Goal: Information Seeking & Learning: Get advice/opinions

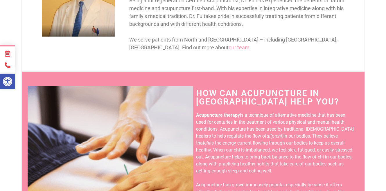
scroll to position [268, 0]
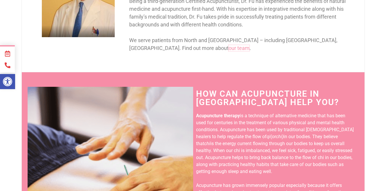
click at [229, 45] on span "our team" at bounding box center [239, 48] width 21 height 6
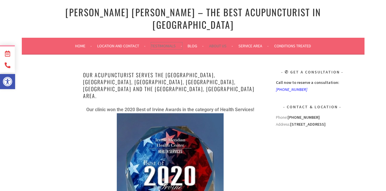
click at [162, 42] on link "Testimonials" at bounding box center [166, 45] width 31 height 7
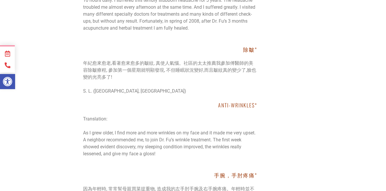
scroll to position [8883, 0]
